Goal: Register for event/course

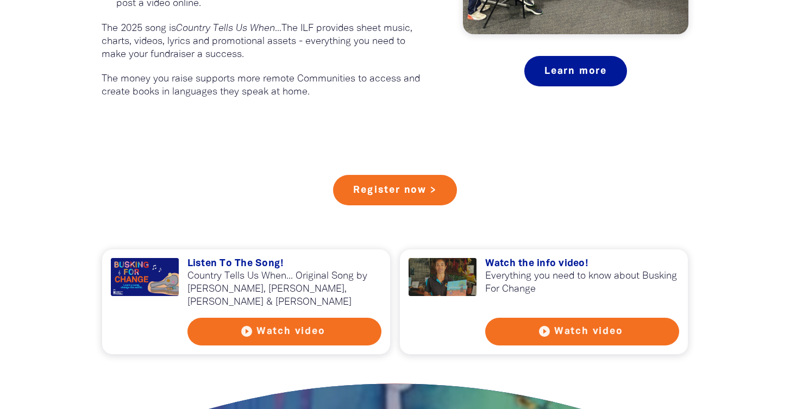
scroll to position [859, 0]
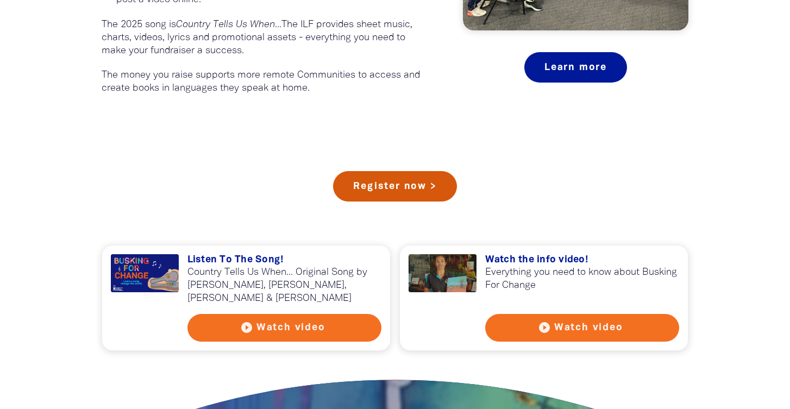
click at [421, 186] on link "Register now >" at bounding box center [394, 186] width 123 height 30
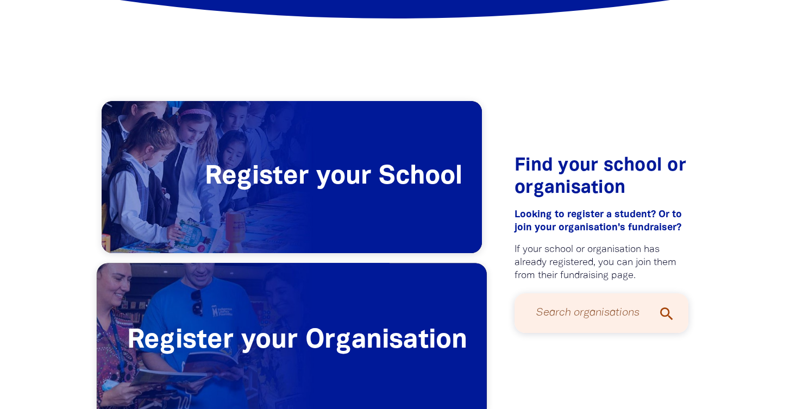
scroll to position [185, 0]
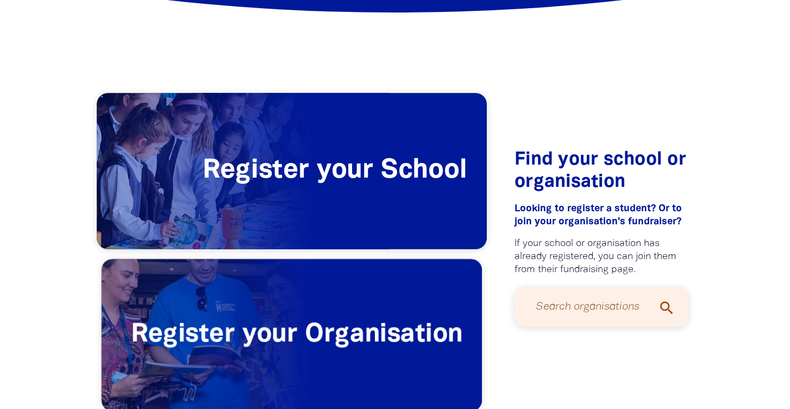
click at [315, 218] on span "Register your School" at bounding box center [292, 171] width 390 height 156
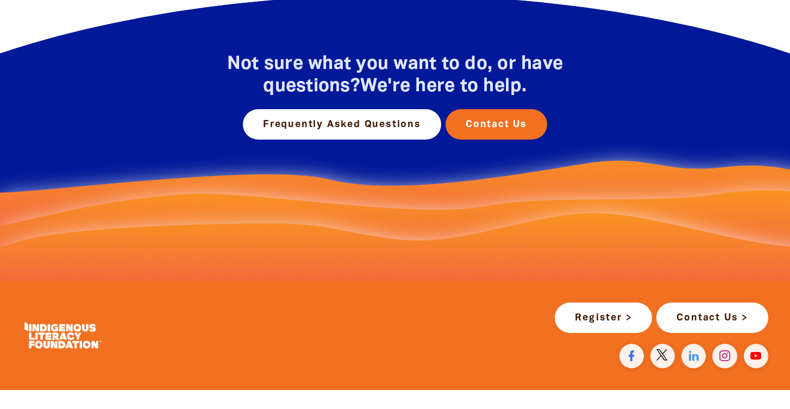
scroll to position [549, 0]
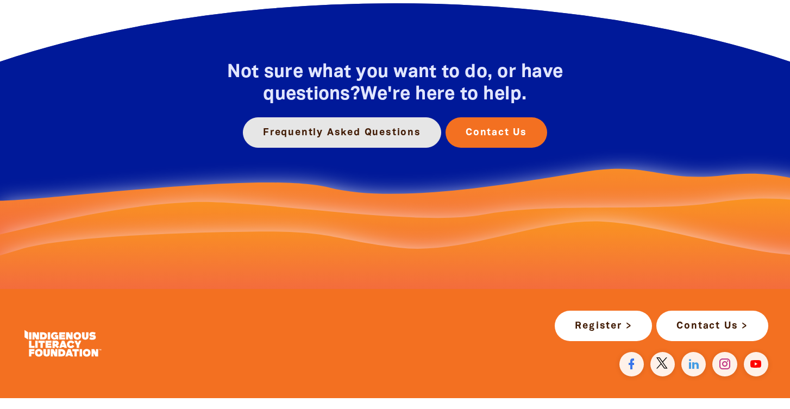
click at [338, 140] on link "Frequently Asked Questions" at bounding box center [342, 132] width 198 height 30
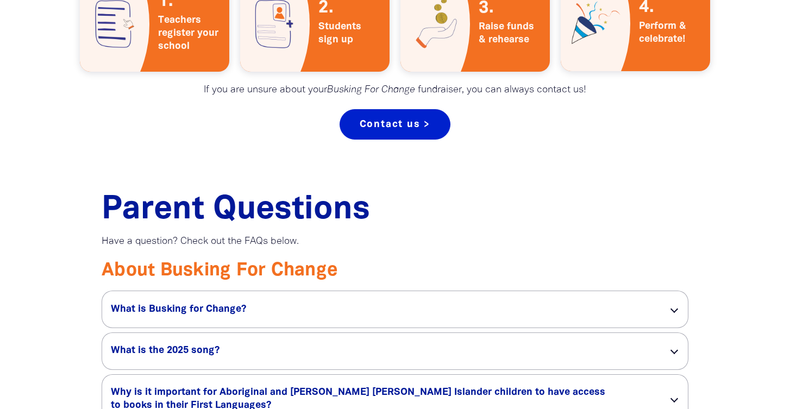
scroll to position [694, 0]
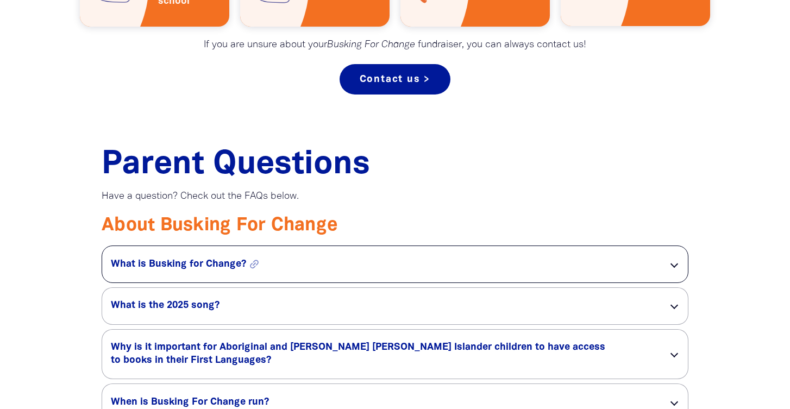
click at [354, 268] on h5 "What is Busking for Change? link" at bounding box center [381, 264] width 540 height 13
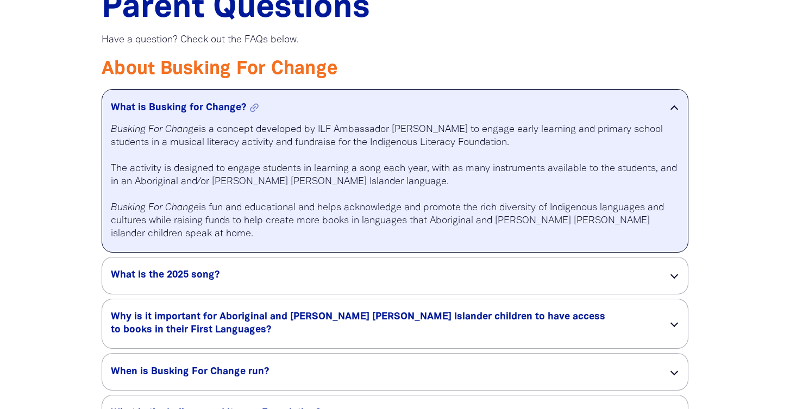
scroll to position [853, 0]
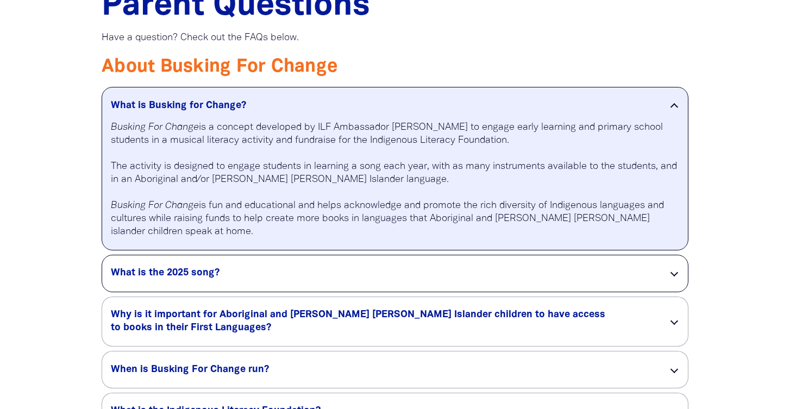
click at [328, 268] on div "What is the 2025 song? link" at bounding box center [394, 273] width 585 height 36
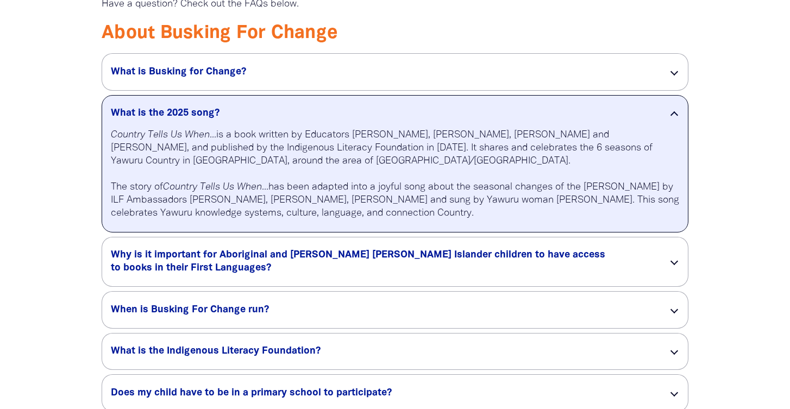
scroll to position [893, 0]
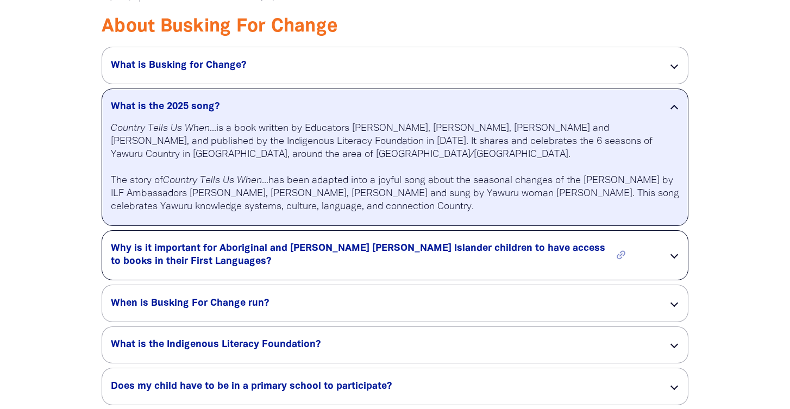
click at [328, 268] on h5 "Why is it important for Aboriginal and [PERSON_NAME] [PERSON_NAME] Islander chi…" at bounding box center [381, 255] width 540 height 26
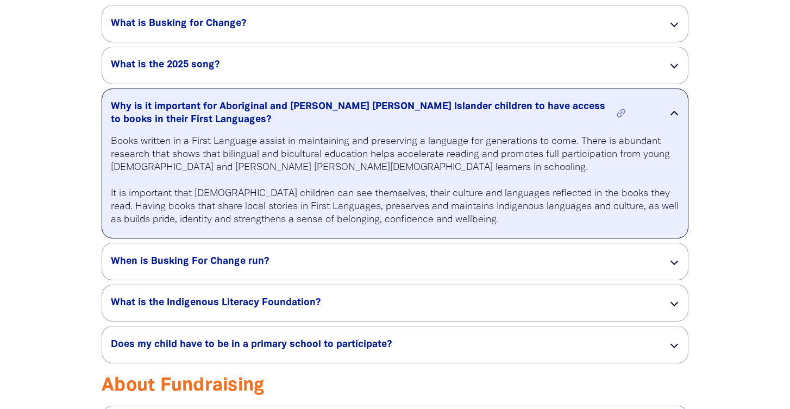
scroll to position [935, 0]
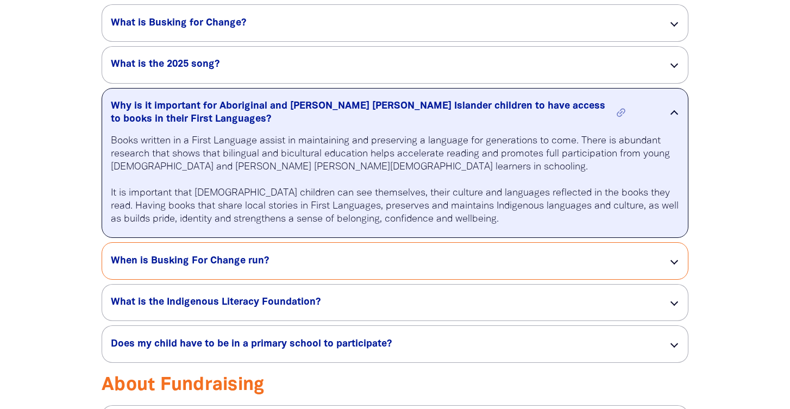
click at [328, 268] on h5 "When is Busking For Change run? link" at bounding box center [381, 261] width 540 height 13
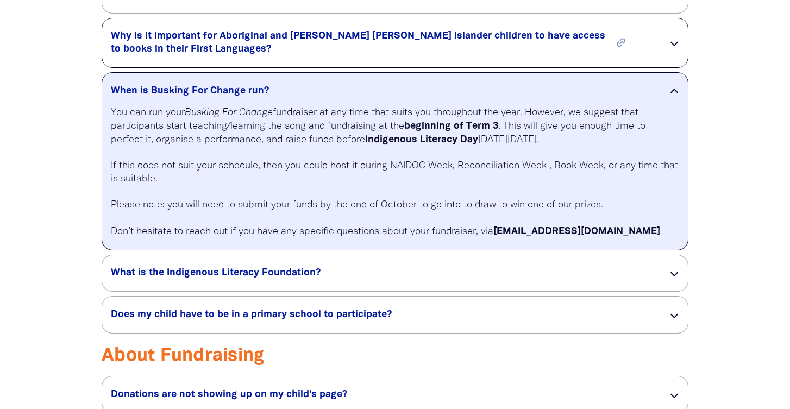
scroll to position [1006, 0]
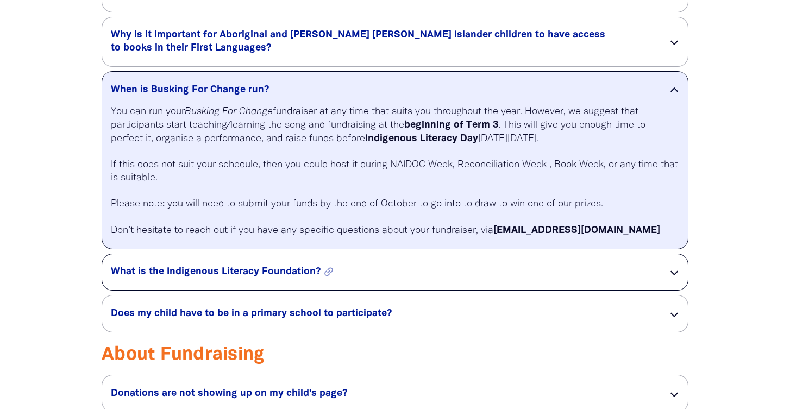
click at [315, 273] on h5 "What is the Indigenous Literacy Foundation? link" at bounding box center [381, 272] width 540 height 13
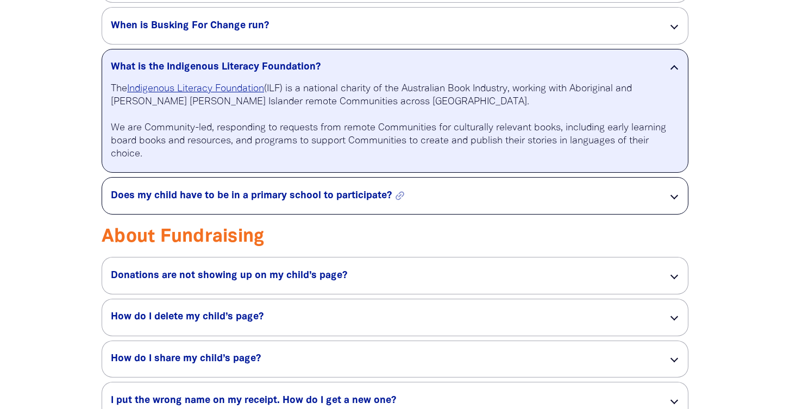
scroll to position [1102, 0]
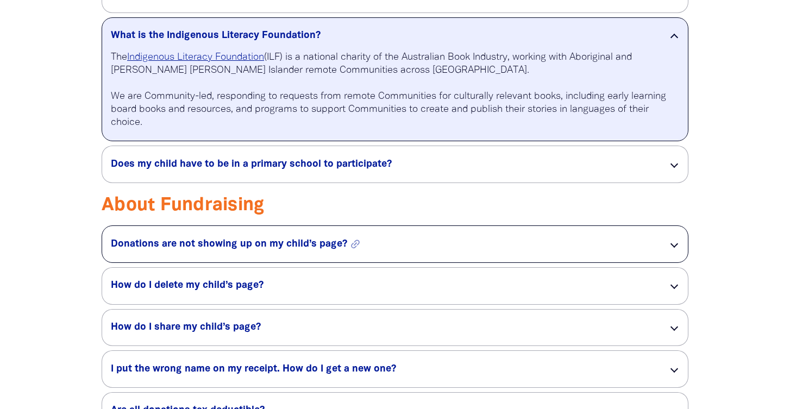
click at [312, 251] on h5 "Donations are not showing up on my child’s page? link" at bounding box center [381, 244] width 540 height 13
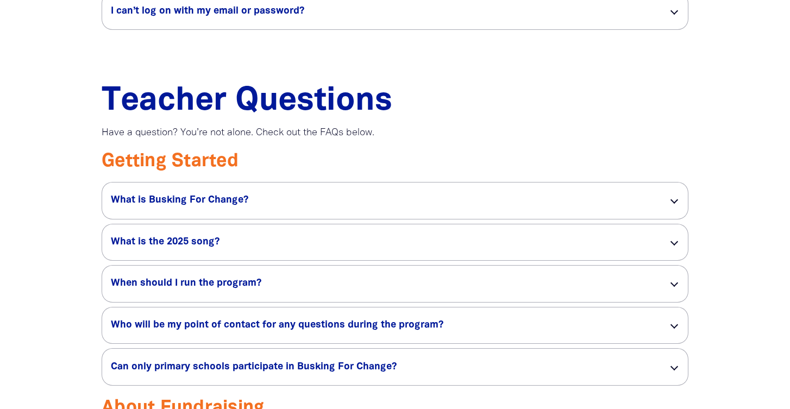
scroll to position [1720, 0]
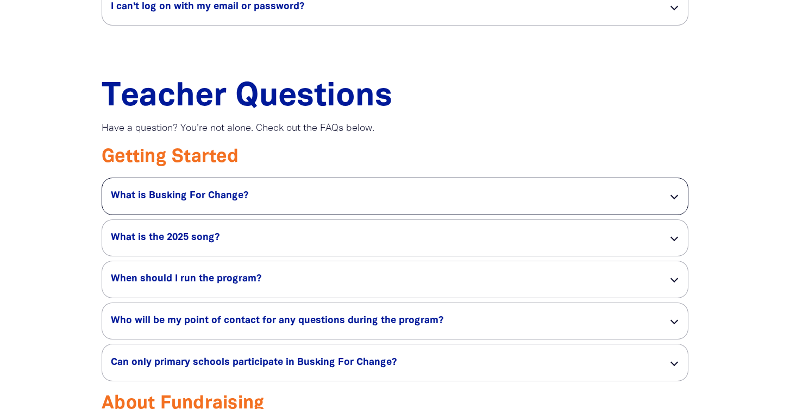
click at [311, 195] on div "What is Busking For Change? link" at bounding box center [394, 196] width 585 height 36
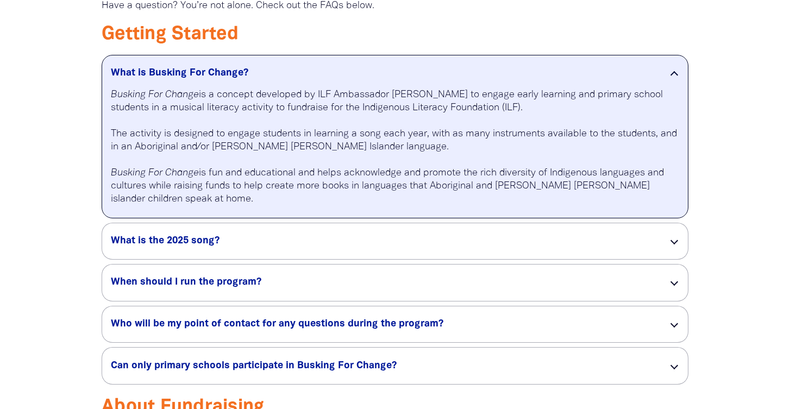
scroll to position [1843, 0]
click at [273, 247] on h5 "What is the 2025 song? link" at bounding box center [381, 240] width 540 height 13
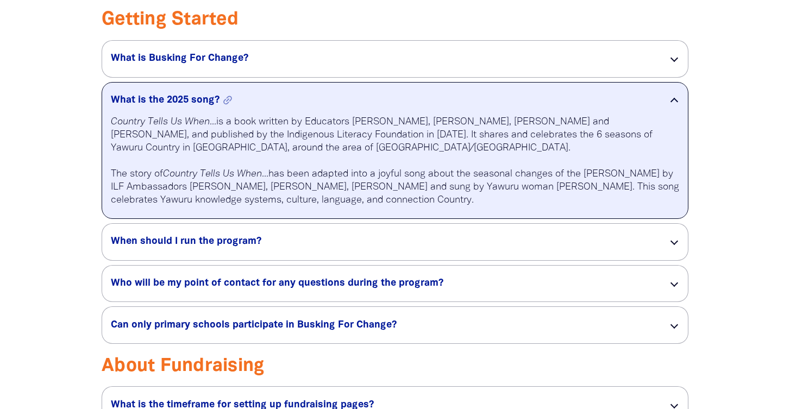
scroll to position [1859, 0]
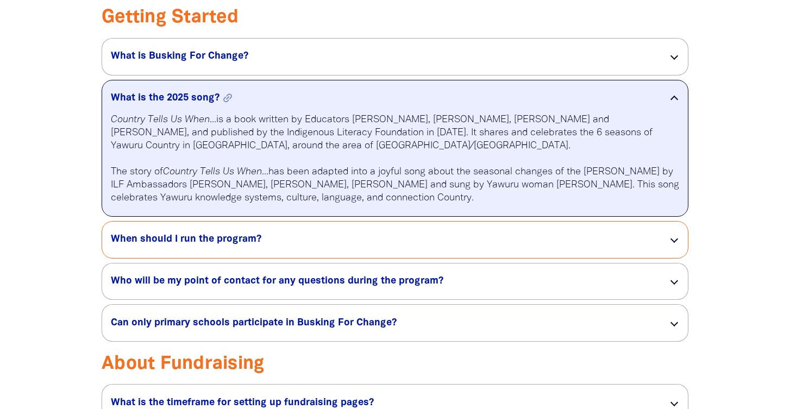
click at [273, 248] on icon "link" at bounding box center [269, 239] width 17 height 17
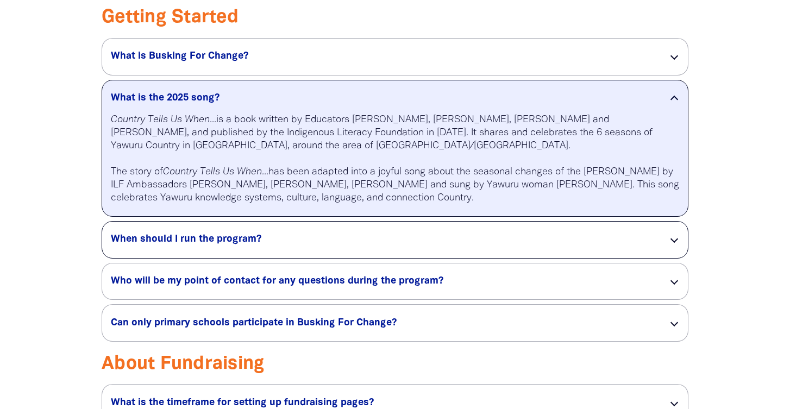
click at [390, 242] on div "When should I run the program? link" at bounding box center [394, 240] width 585 height 36
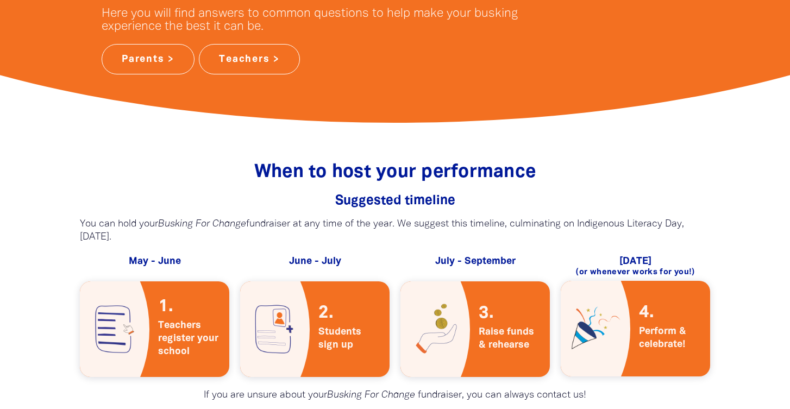
scroll to position [362, 0]
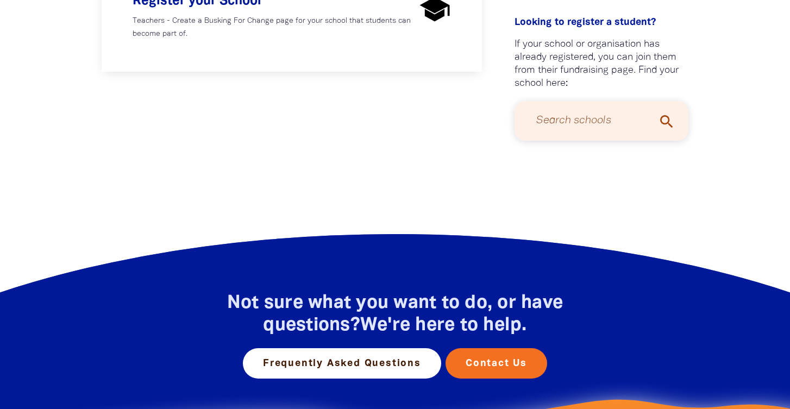
scroll to position [402, 0]
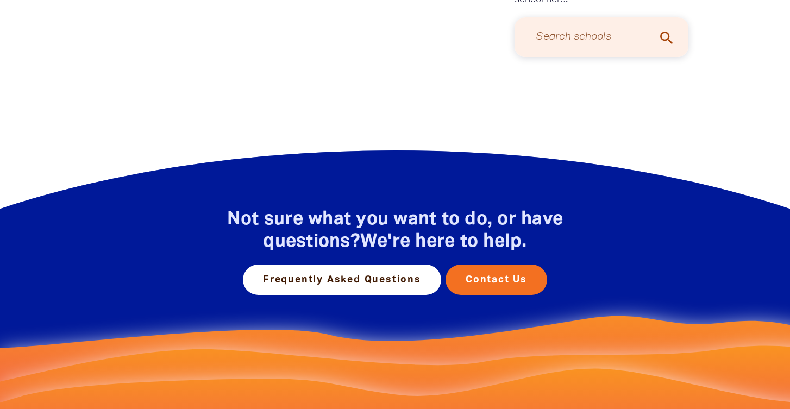
scroll to position [185, 0]
